Goal: Communication & Community: Answer question/provide support

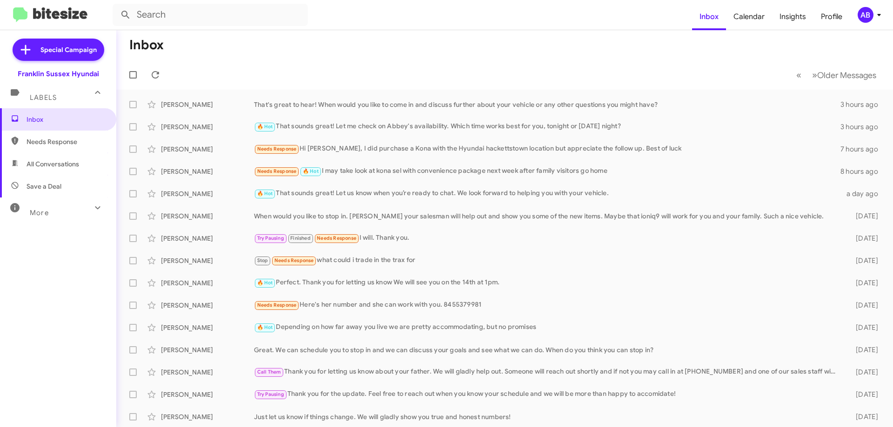
click at [350, 129] on div "🔥 Hot That sounds great! Let me check on Abbey's availability. Which time works…" at bounding box center [547, 126] width 586 height 11
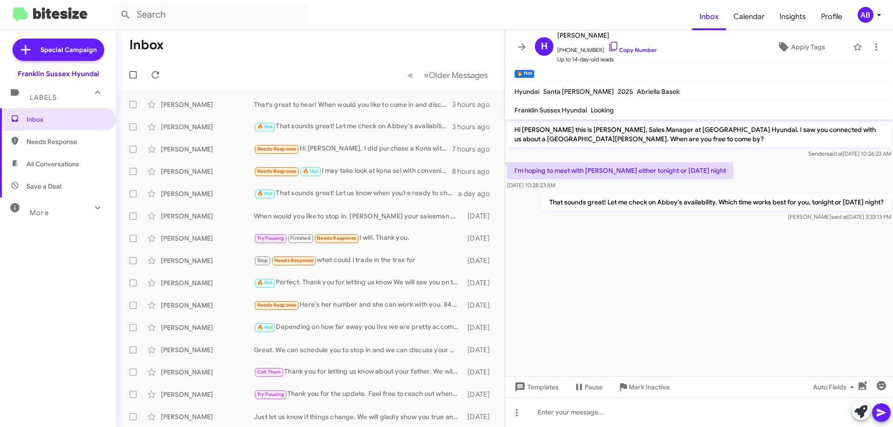
click at [523, 48] on icon at bounding box center [521, 46] width 7 height 7
